Goal: Task Accomplishment & Management: Manage account settings

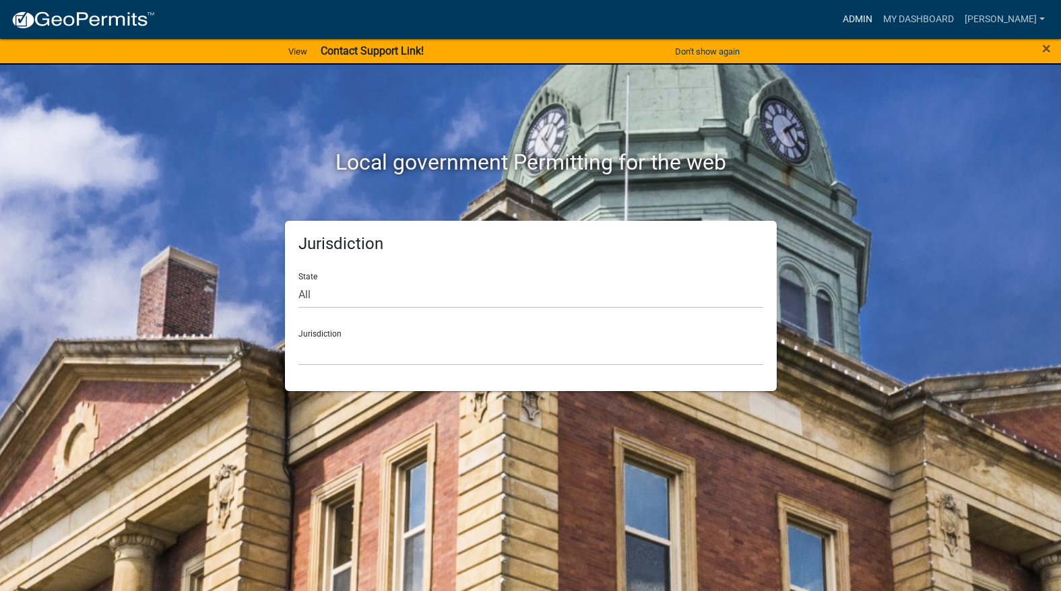
click at [877, 19] on link "Admin" at bounding box center [857, 20] width 40 height 26
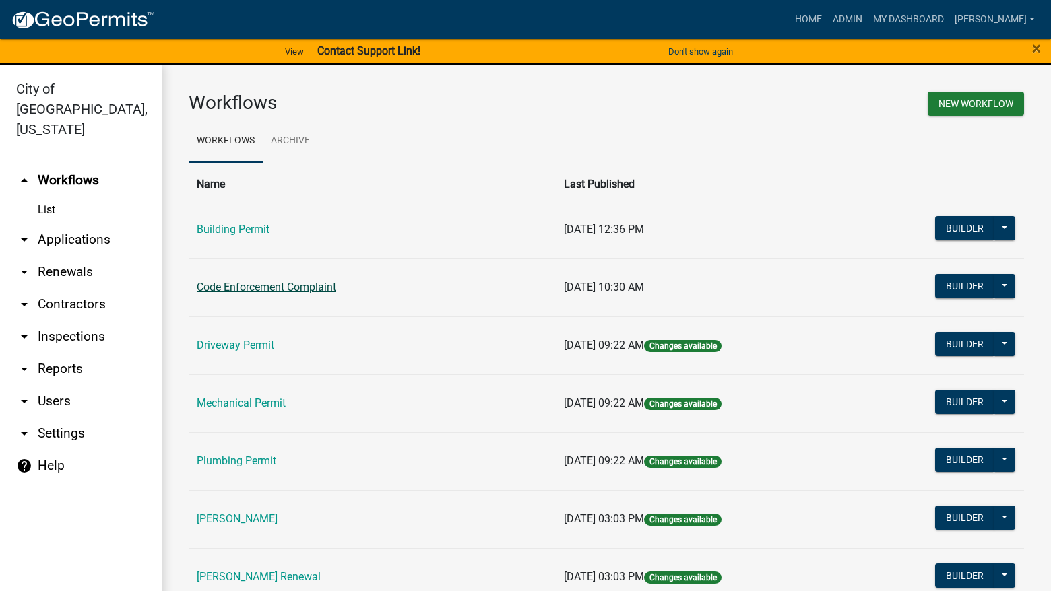
click at [291, 284] on link "Code Enforcement Complaint" at bounding box center [266, 287] width 139 height 13
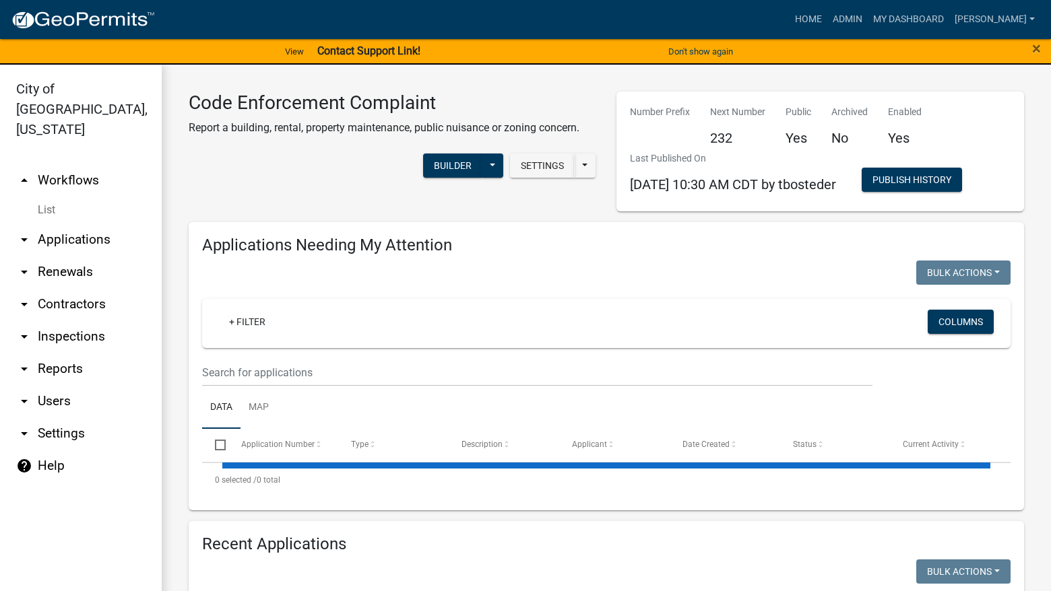
select select "3: 100"
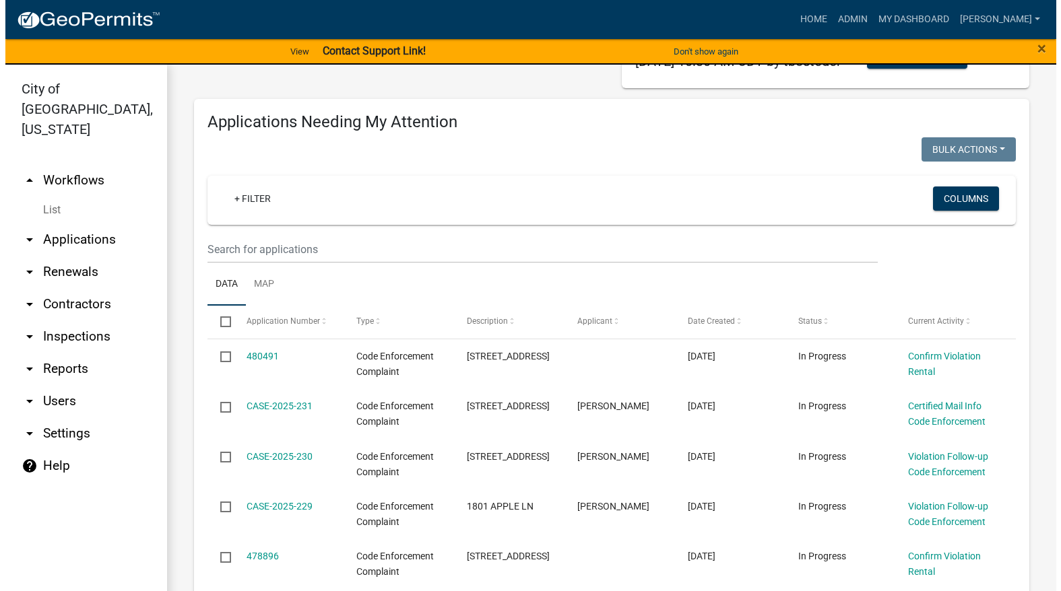
scroll to position [135, 0]
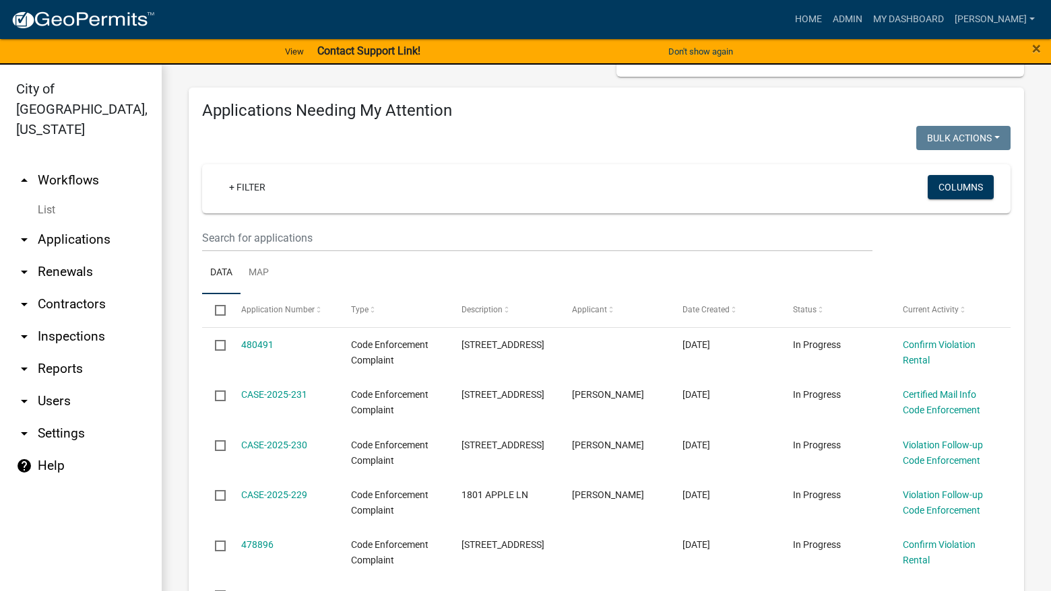
click at [337, 253] on ul "Data Map" at bounding box center [606, 273] width 808 height 42
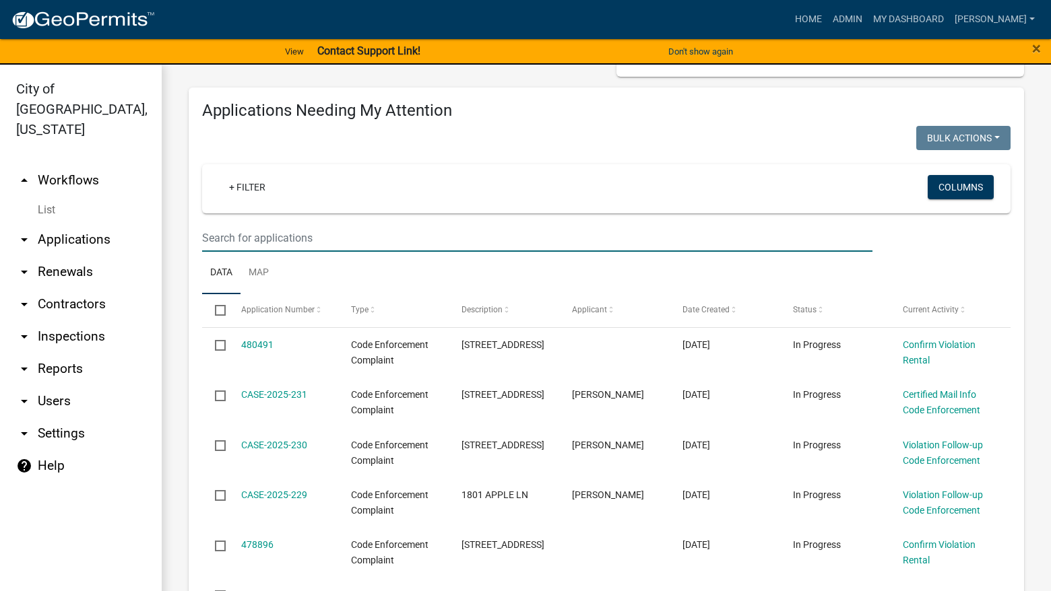
click at [337, 248] on input "text" at bounding box center [537, 238] width 670 height 28
type input "1006"
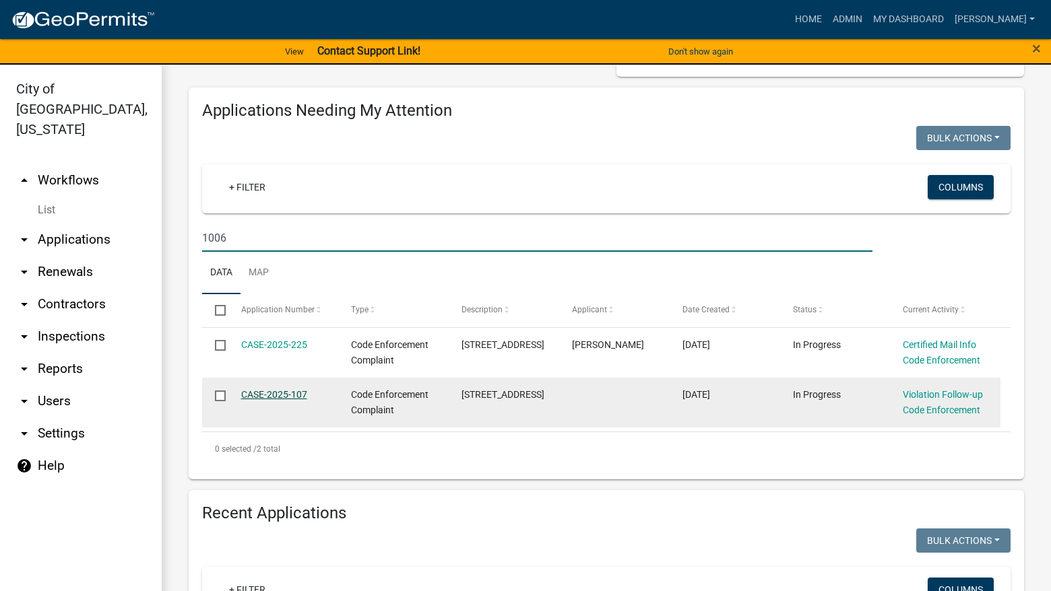
click at [273, 391] on link "CASE-2025-107" at bounding box center [274, 394] width 66 height 11
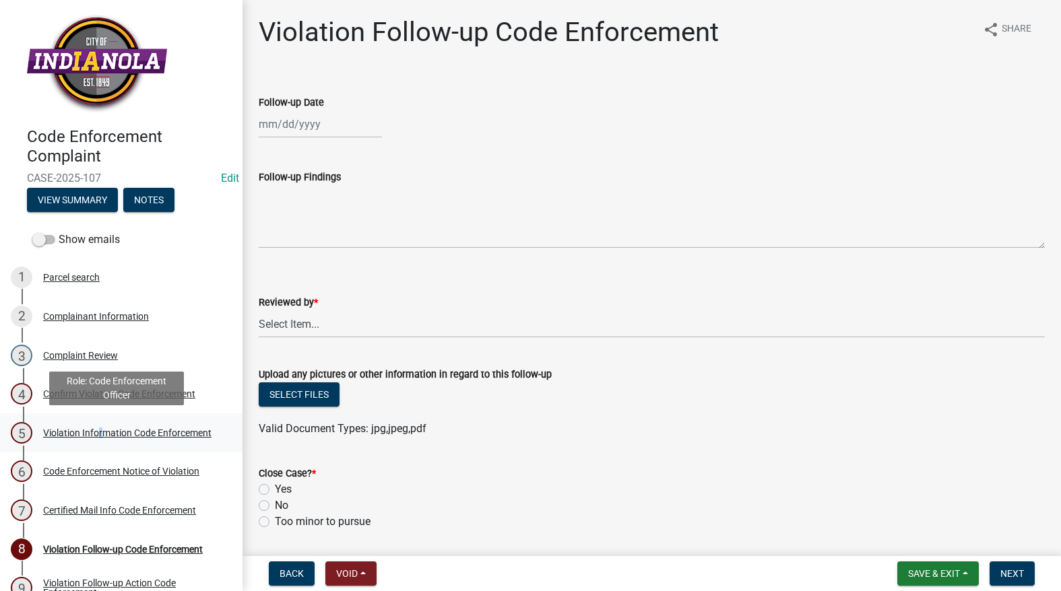
click at [96, 433] on div "Violation Information Code Enforcement" at bounding box center [127, 432] width 168 height 9
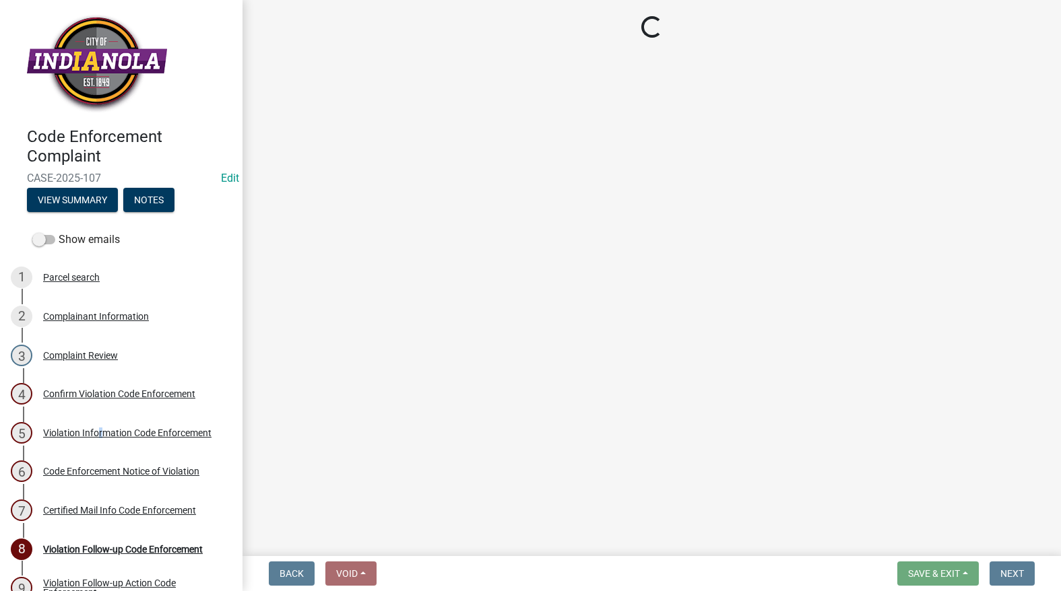
select select "634d5426-b8b3-48ee-aa1e-d523f7499186"
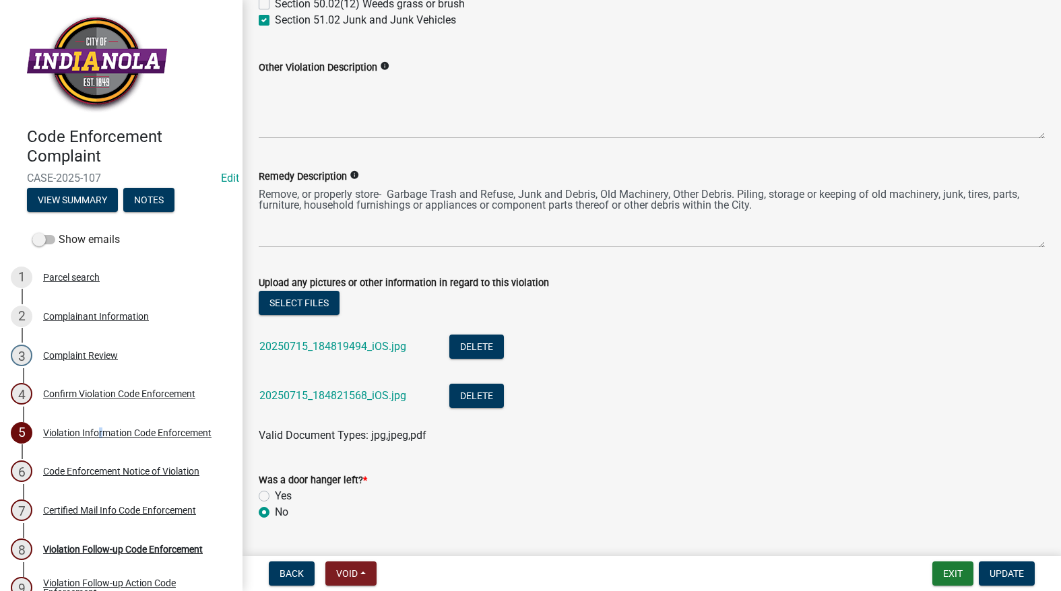
scroll to position [673, 0]
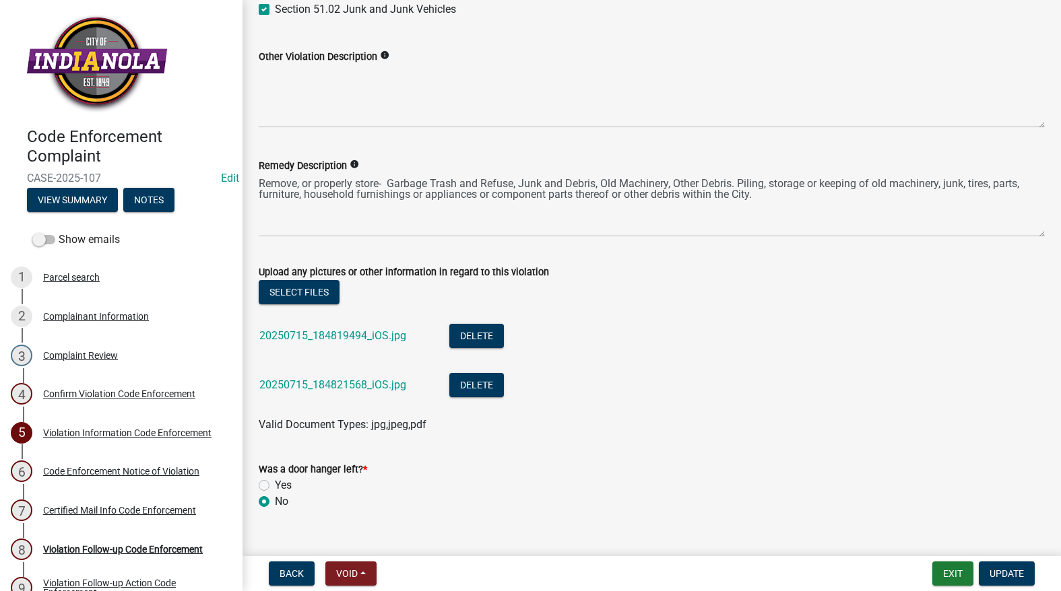
click at [308, 343] on div "20250715_184819494_iOS.jpg" at bounding box center [343, 338] width 168 height 28
click at [310, 337] on link "20250715_184819494_iOS.jpg" at bounding box center [332, 335] width 147 height 13
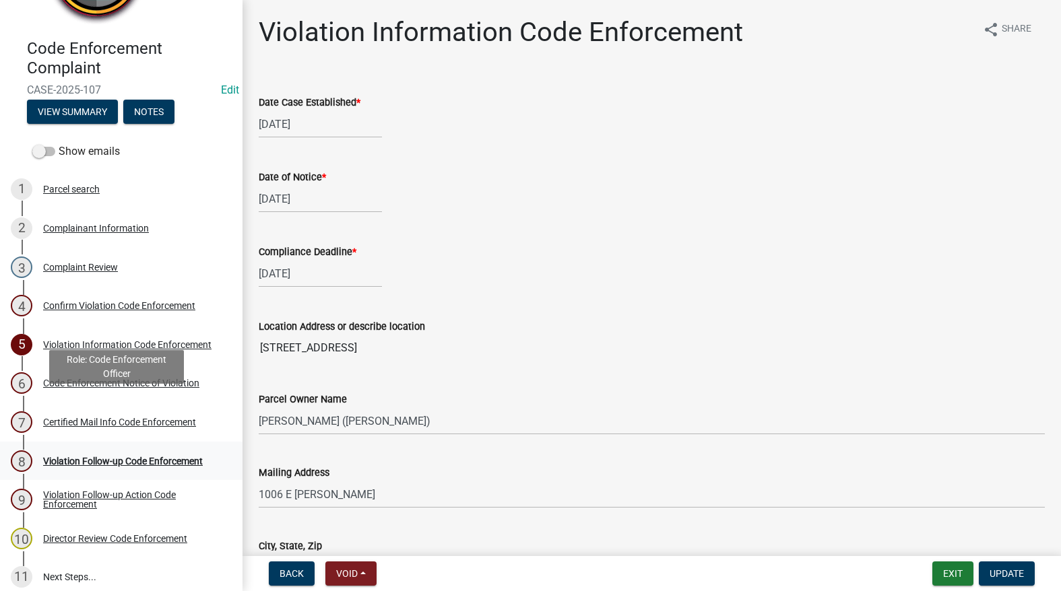
scroll to position [99, 0]
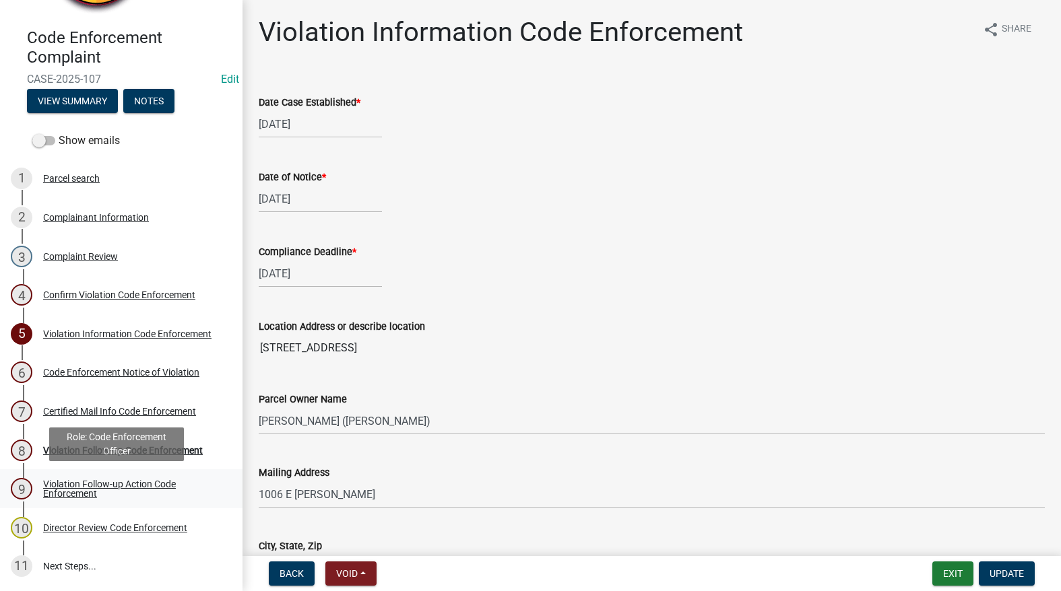
drag, startPoint x: 63, startPoint y: 491, endPoint x: 73, endPoint y: 467, distance: 26.5
click at [63, 491] on div "Violation Follow-up Action Code Enforcement" at bounding box center [132, 488] width 178 height 19
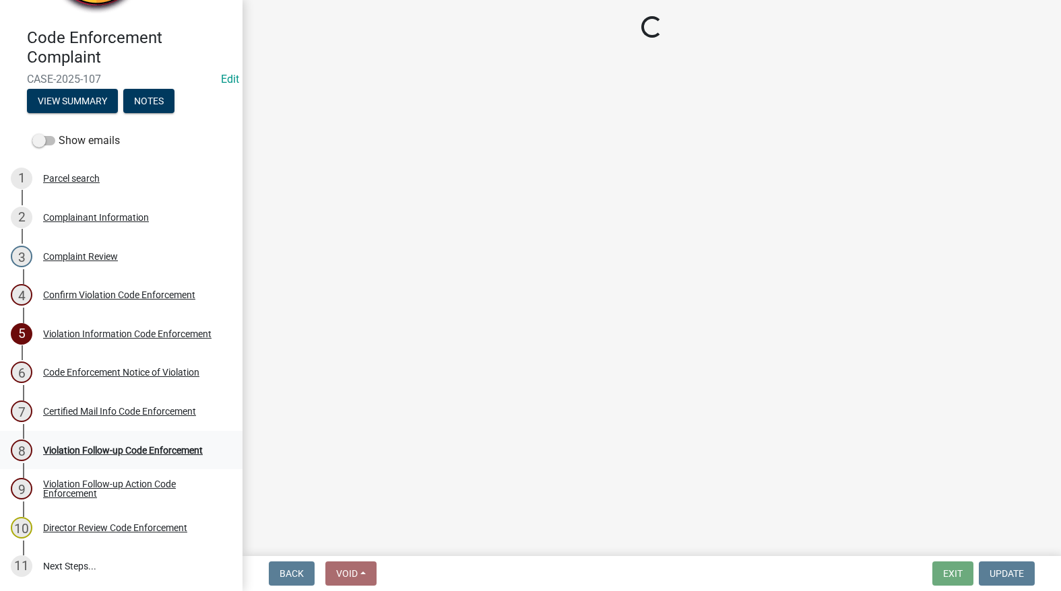
select select "634d5426-b8b3-48ee-aa1e-d523f7499186"
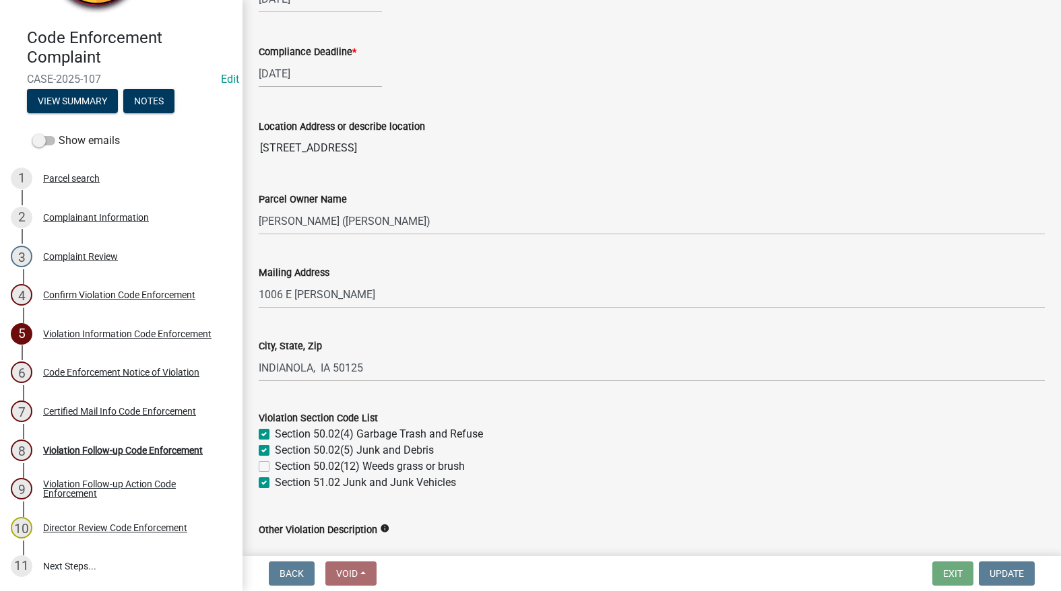
scroll to position [67, 0]
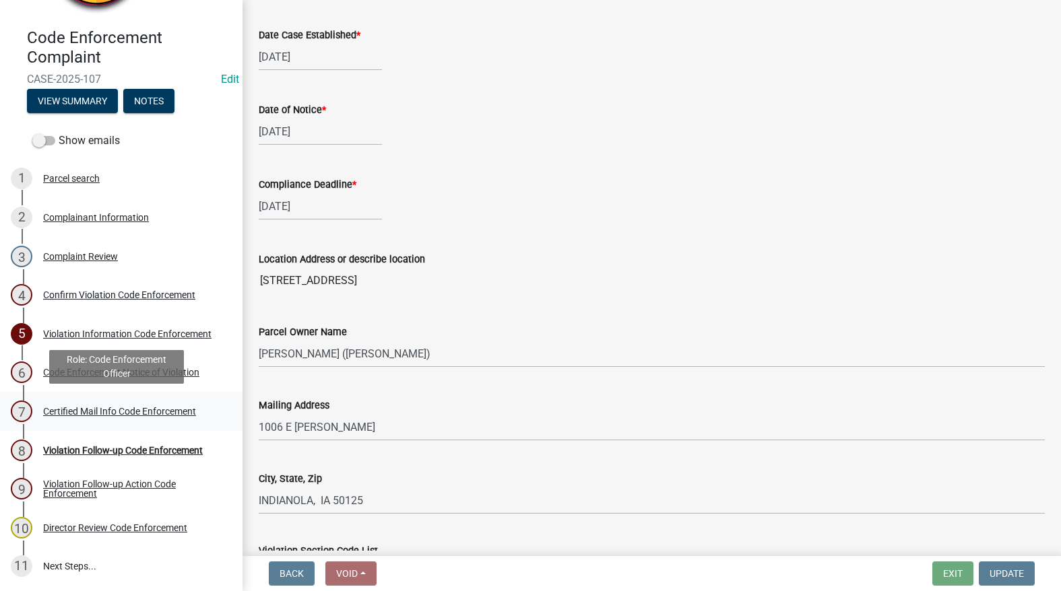
click at [135, 409] on div "Certified Mail Info Code Enforcement" at bounding box center [119, 411] width 153 height 9
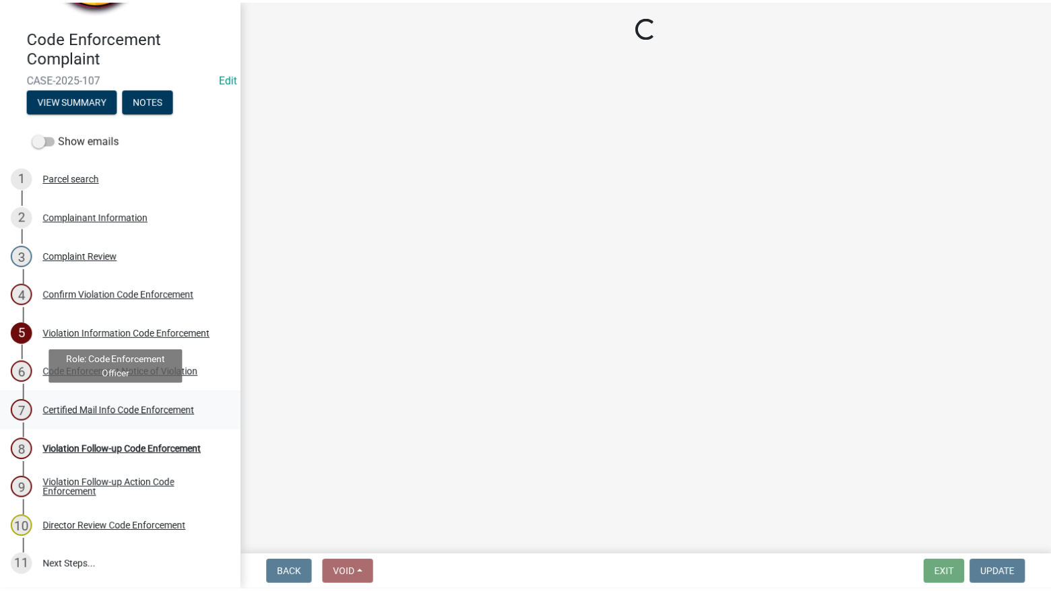
scroll to position [0, 0]
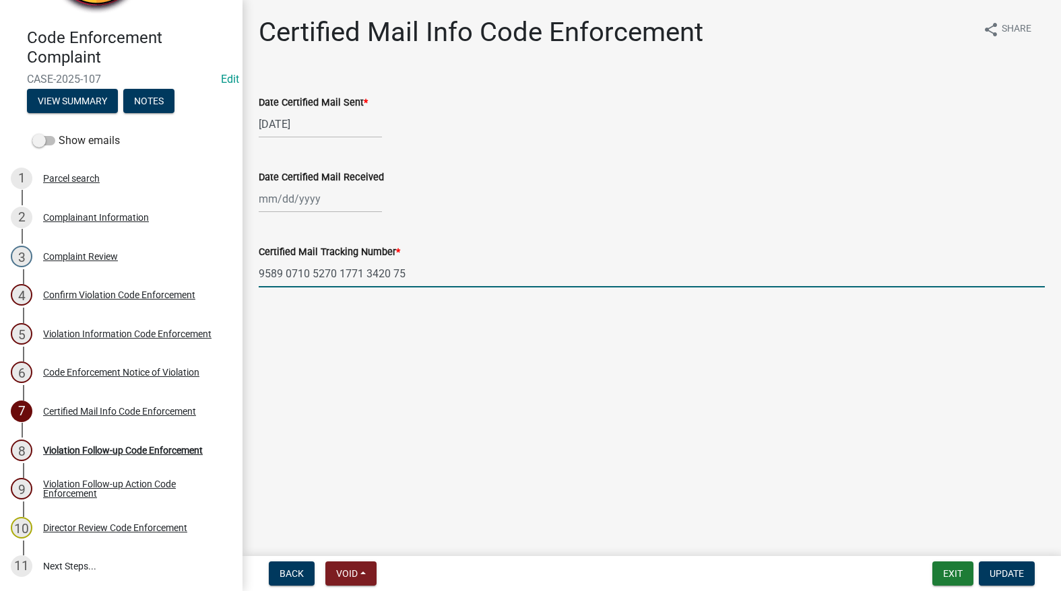
drag, startPoint x: 413, startPoint y: 273, endPoint x: 236, endPoint y: 287, distance: 178.4
click at [236, 287] on div "Code Enforcement Complaint CASE-2025-107 Edit View Summary Notes Show emails 1 …" at bounding box center [530, 295] width 1061 height 591
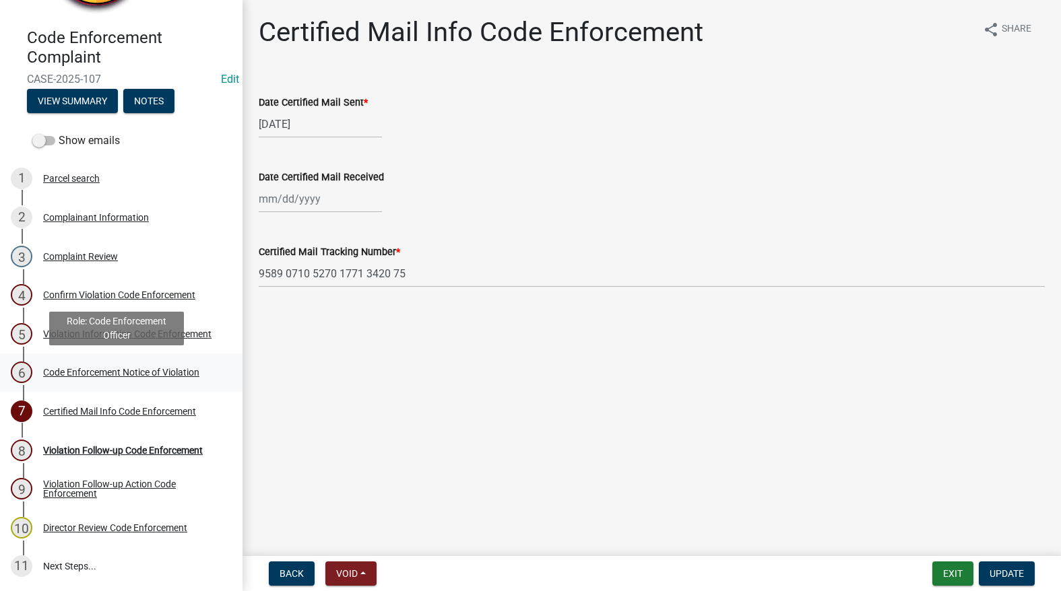
click at [95, 368] on div "Code Enforcement Notice of Violation" at bounding box center [121, 372] width 156 height 9
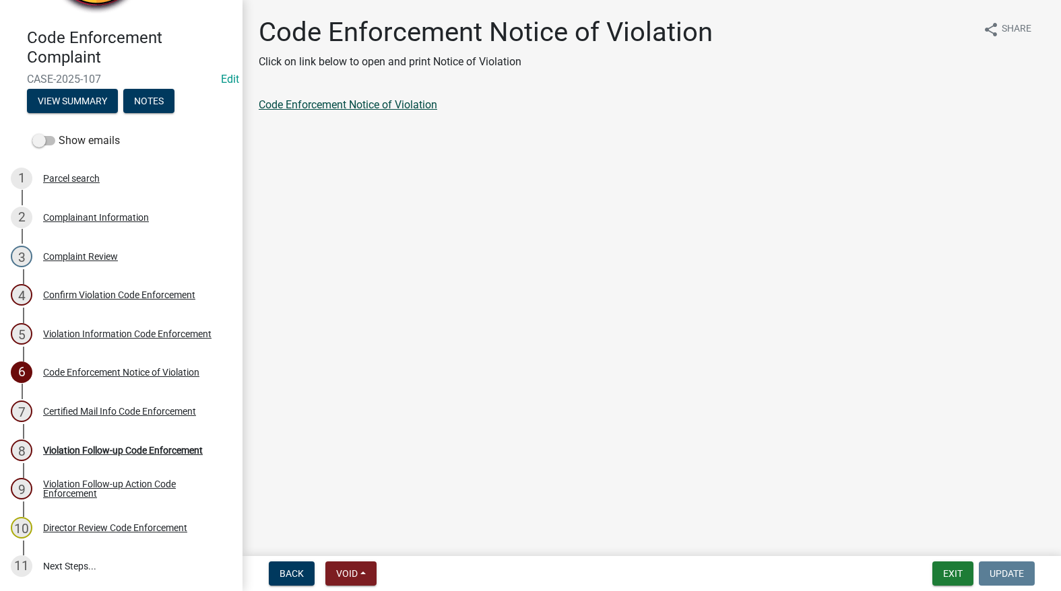
click at [345, 102] on link "Code Enforcement Notice of Violation" at bounding box center [348, 104] width 178 height 13
click at [961, 573] on button "Exit" at bounding box center [952, 574] width 41 height 24
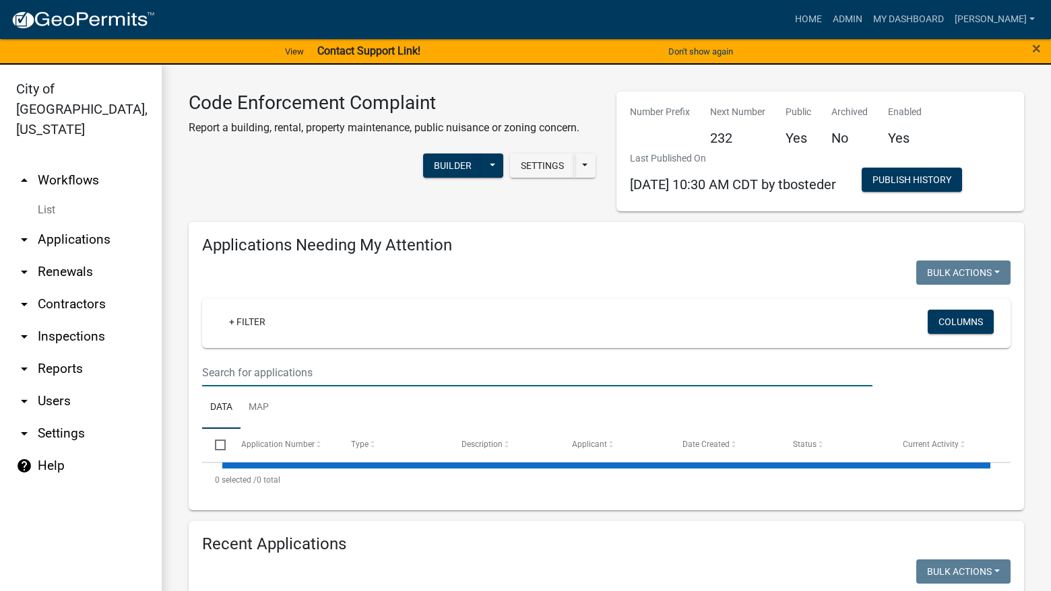
select select "3: 100"
click at [391, 374] on input "text" at bounding box center [537, 373] width 670 height 28
select select "3: 100"
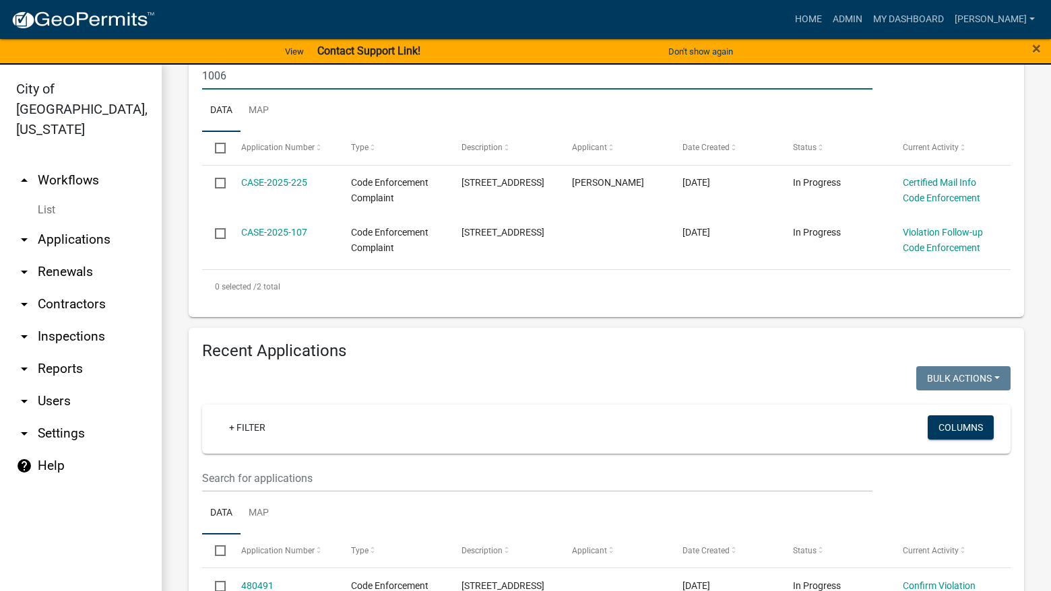
scroll to position [404, 0]
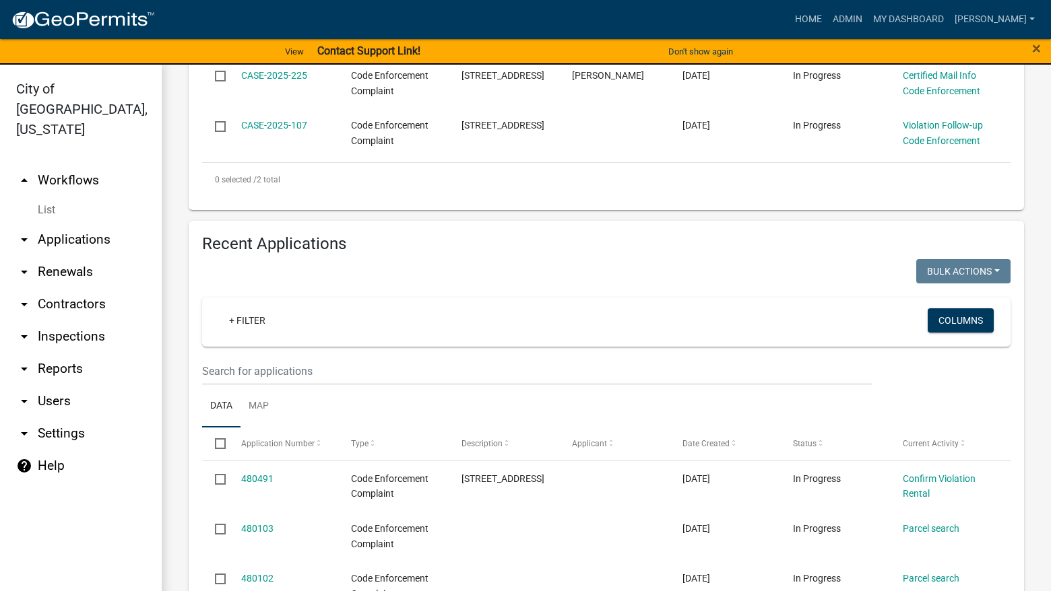
type input "1006"
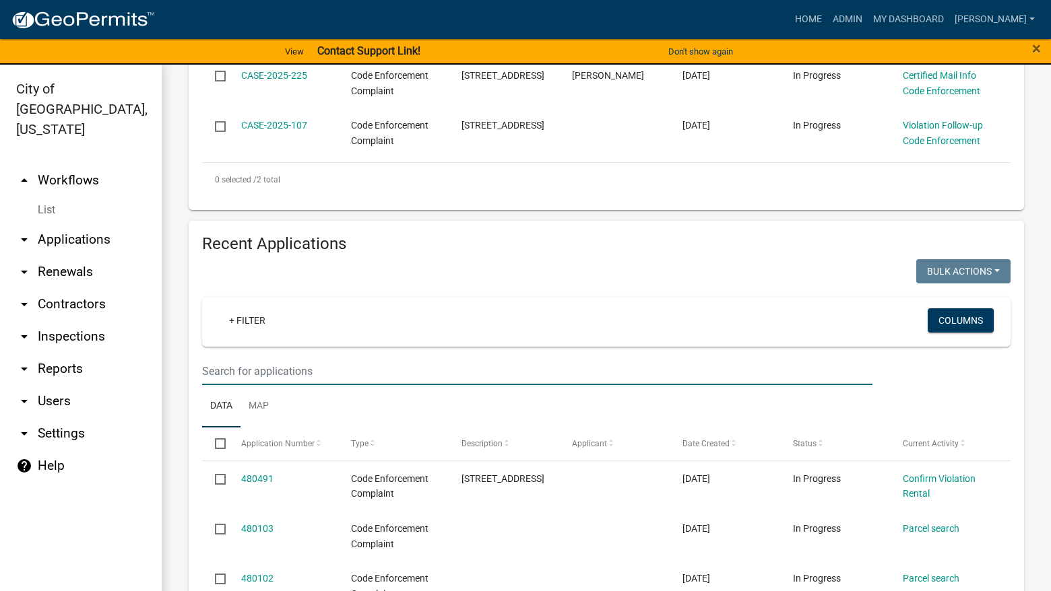
click at [339, 369] on input "text" at bounding box center [537, 372] width 670 height 28
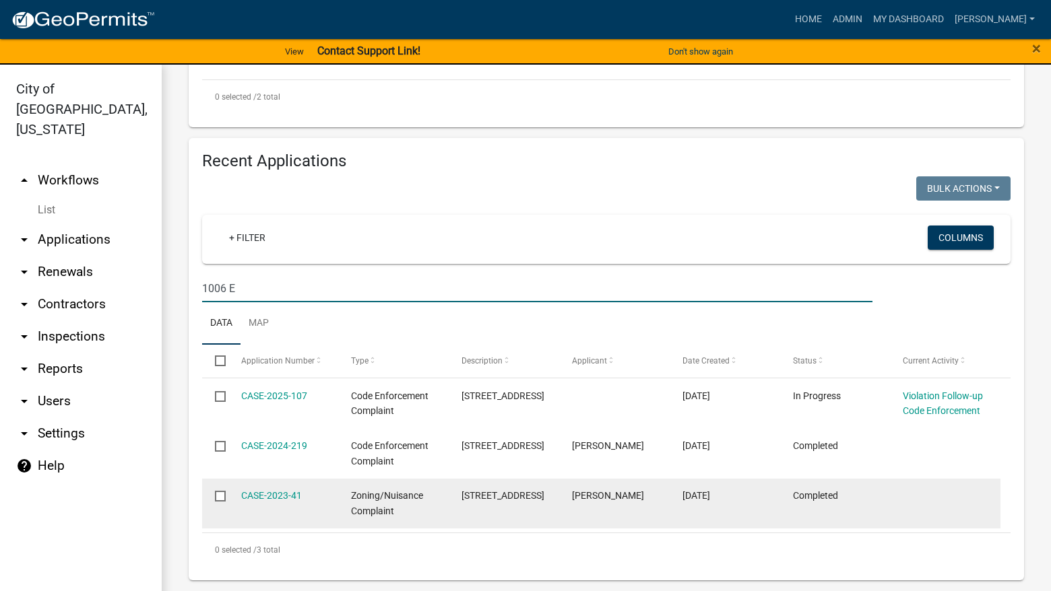
scroll to position [487, 0]
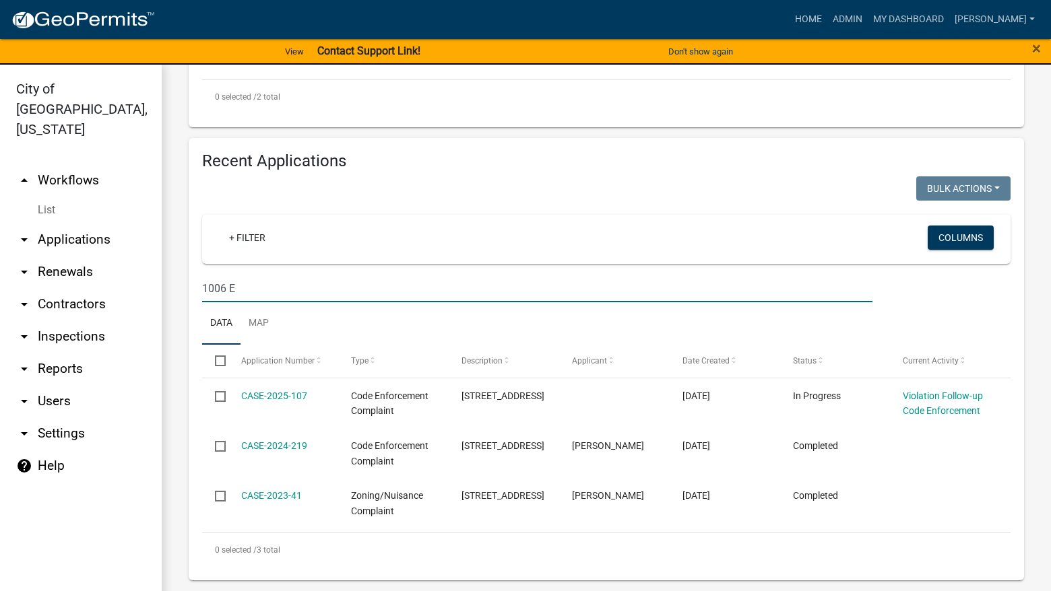
type input "1006 E"
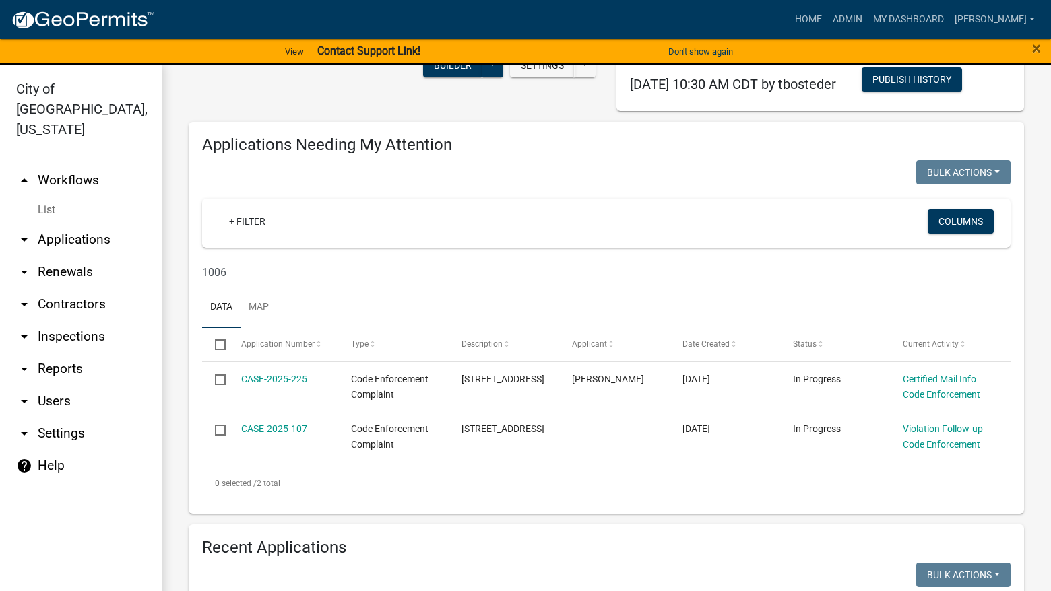
scroll to position [0, 0]
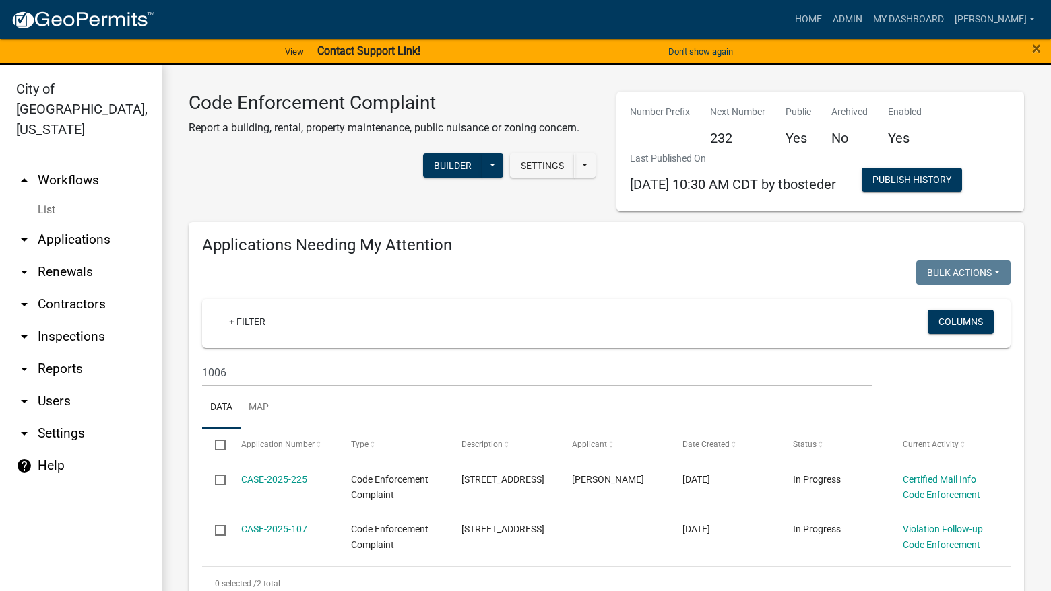
click at [523, 352] on wm-filter-builder "+ Filter Columns 1006" at bounding box center [606, 343] width 808 height 88
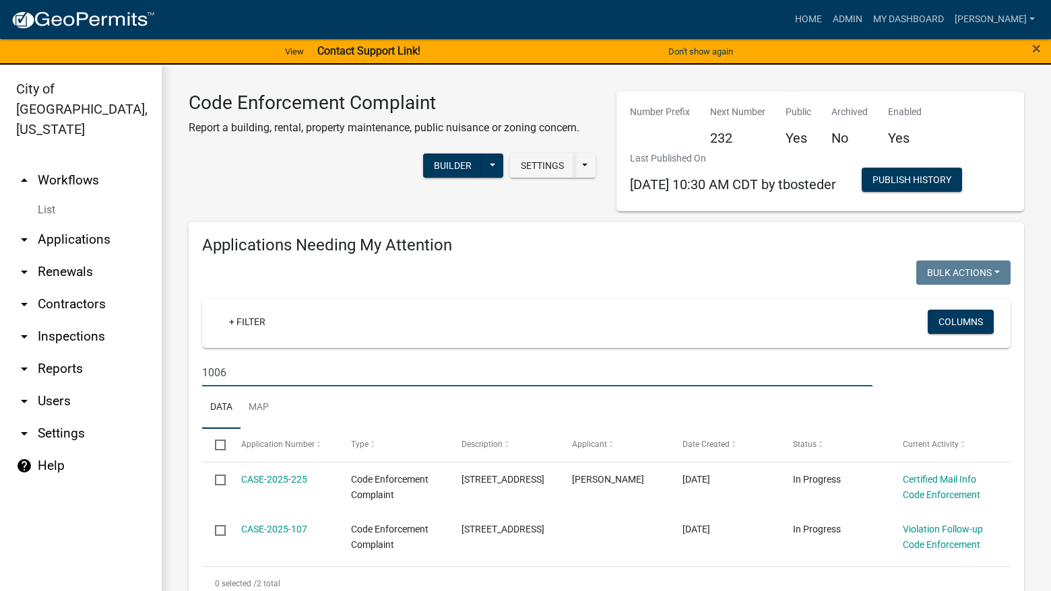
click at [412, 359] on input "1006" at bounding box center [537, 373] width 670 height 28
type input "1"
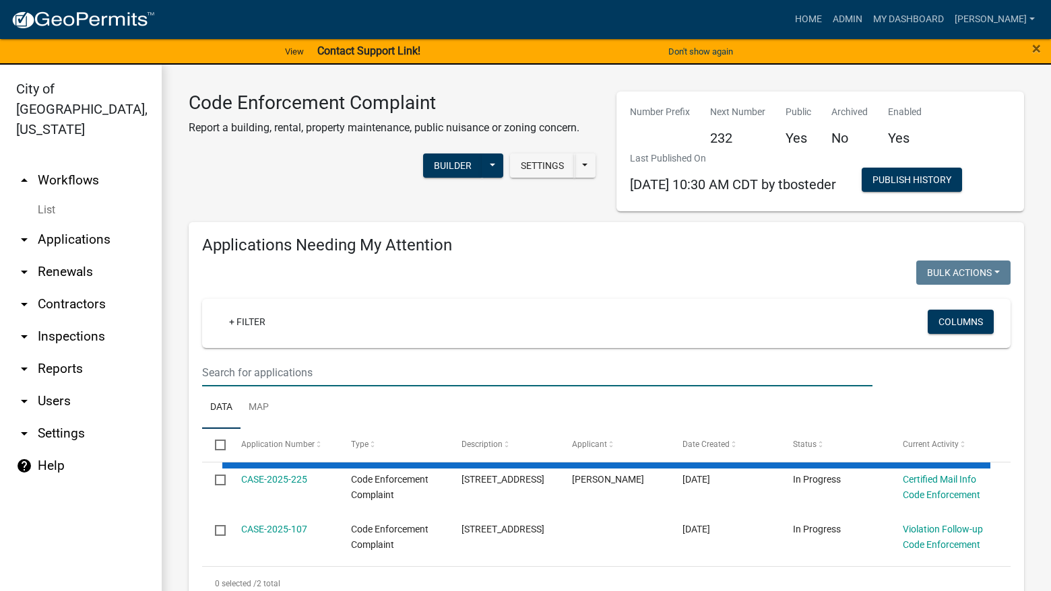
select select "3: 100"
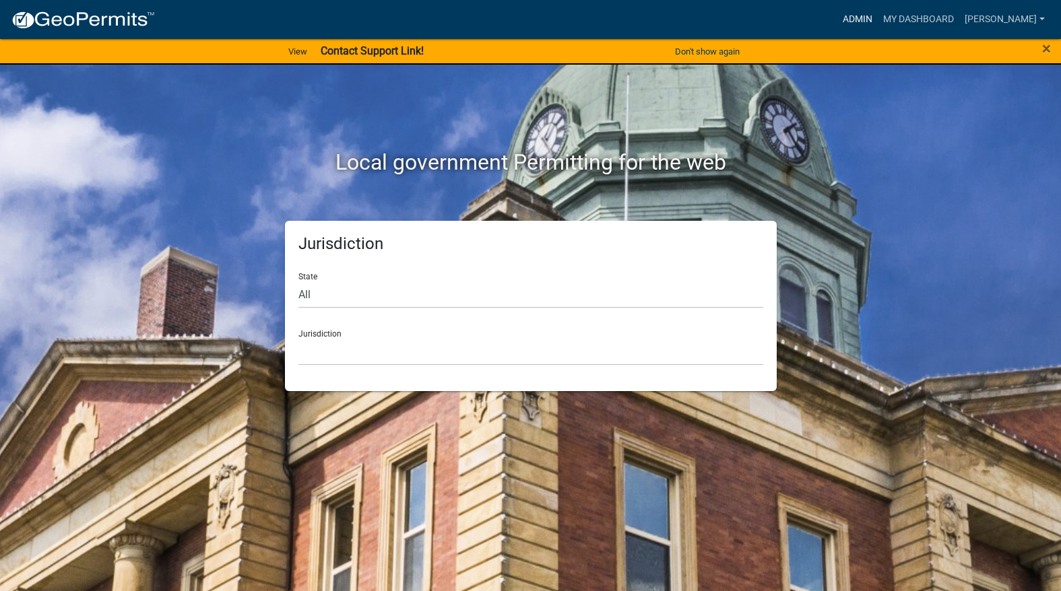
click at [877, 20] on link "Admin" at bounding box center [857, 20] width 40 height 26
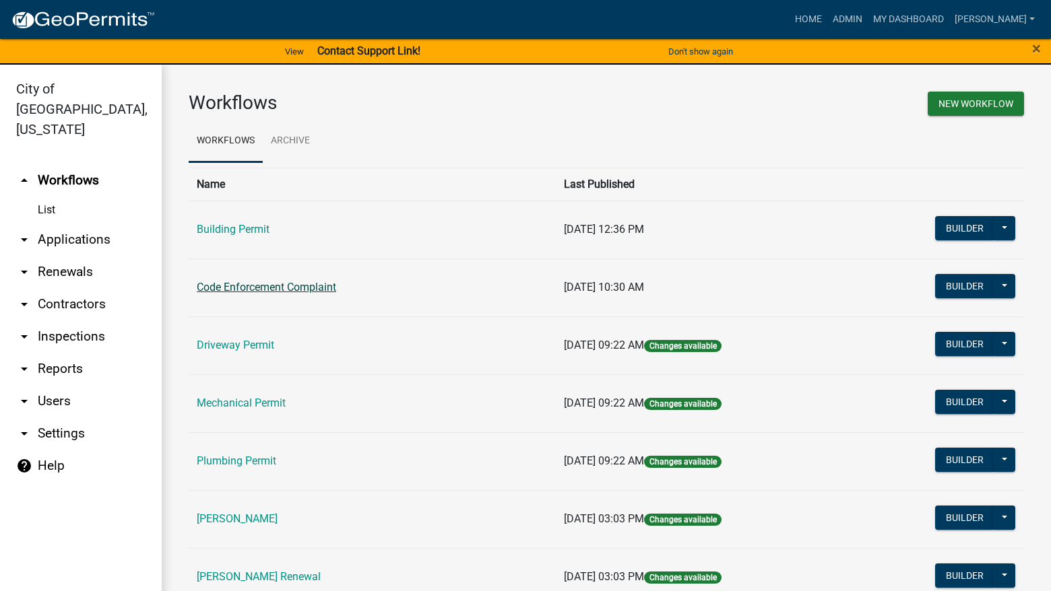
click at [310, 286] on link "Code Enforcement Complaint" at bounding box center [266, 287] width 139 height 13
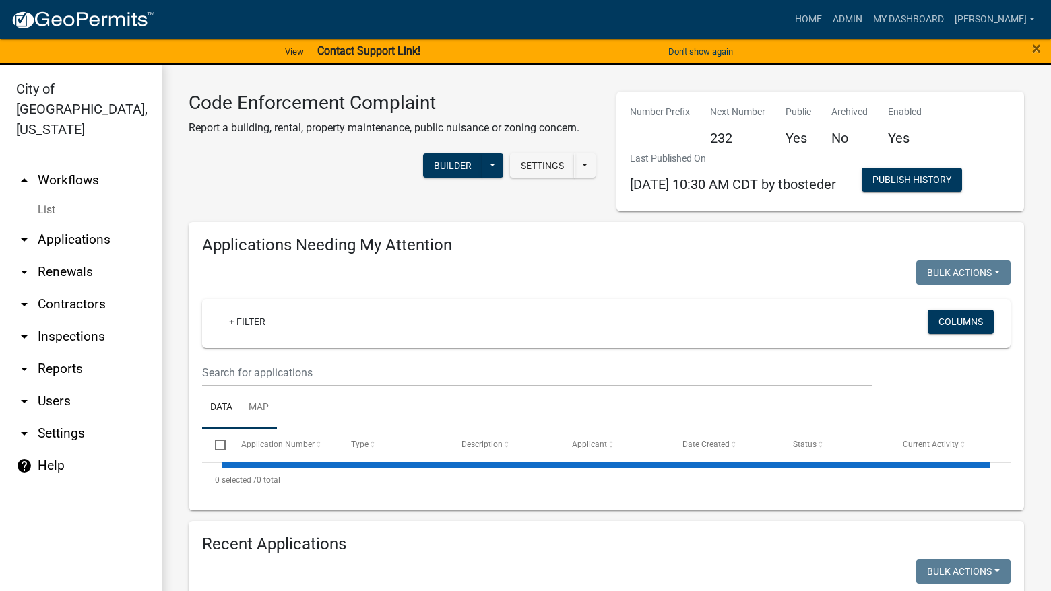
select select "3: 100"
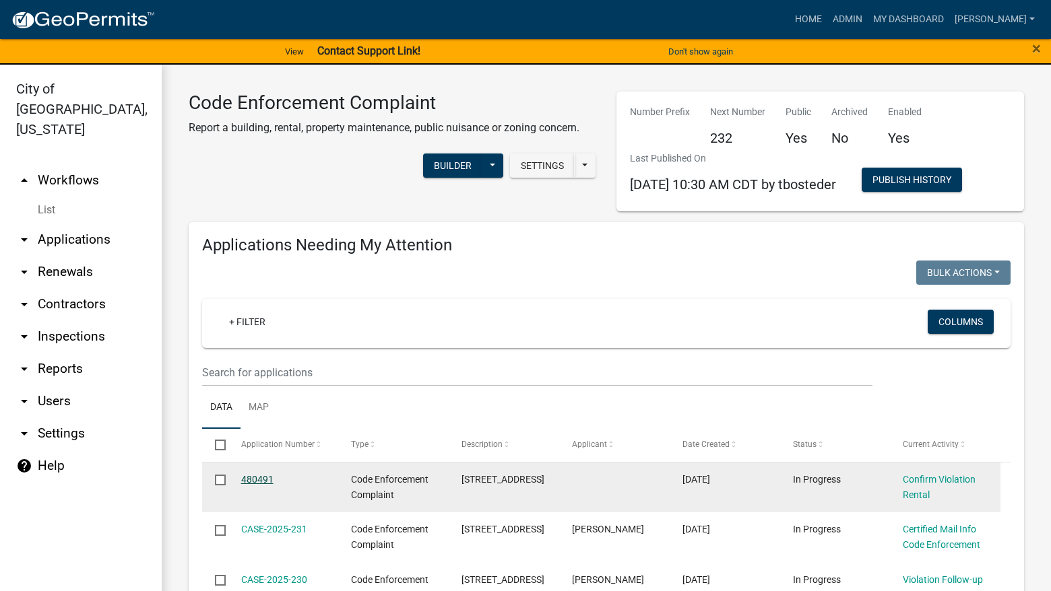
click at [255, 479] on link "480491" at bounding box center [257, 479] width 32 height 11
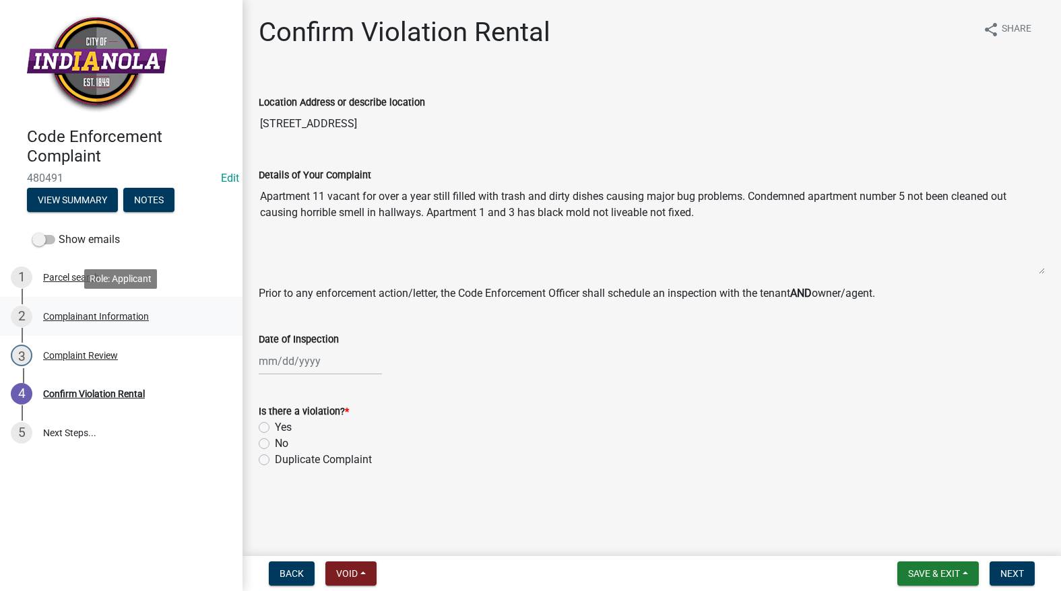
click at [94, 316] on div "Complainant Information" at bounding box center [96, 316] width 106 height 9
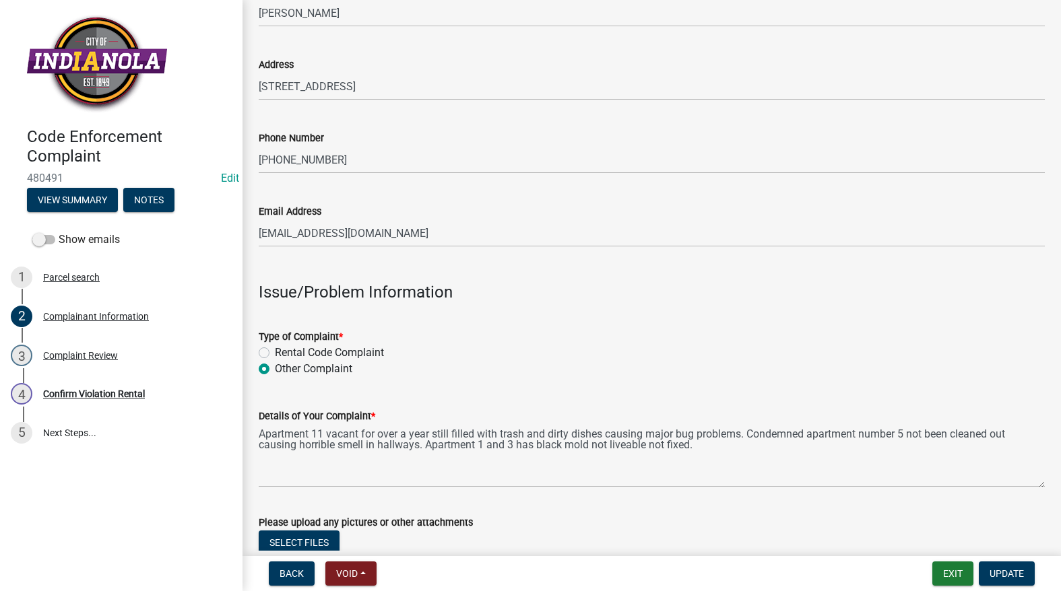
scroll to position [135, 0]
